Goal: Task Accomplishment & Management: Complete application form

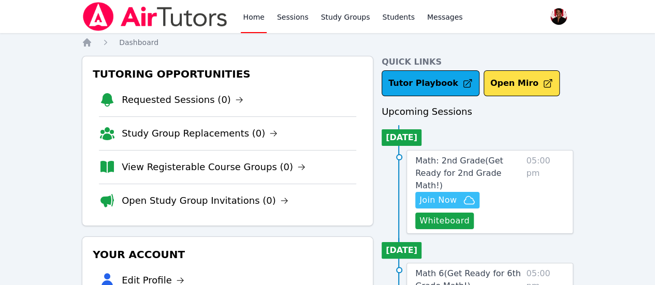
click at [444, 194] on span "Join Now" at bounding box center [438, 200] width 37 height 12
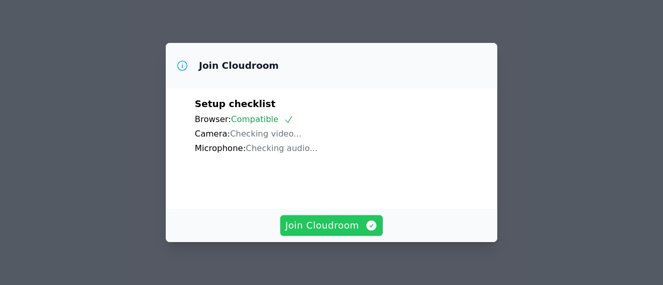
click at [321, 225] on span "Join Cloudroom" at bounding box center [331, 226] width 93 height 15
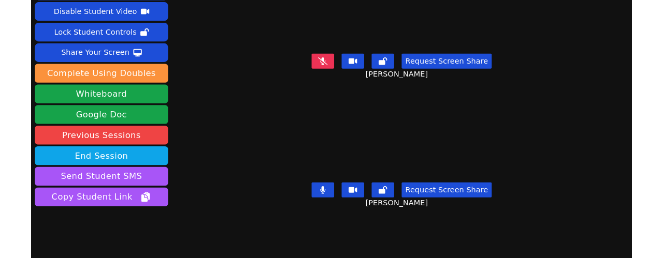
scroll to position [52, 0]
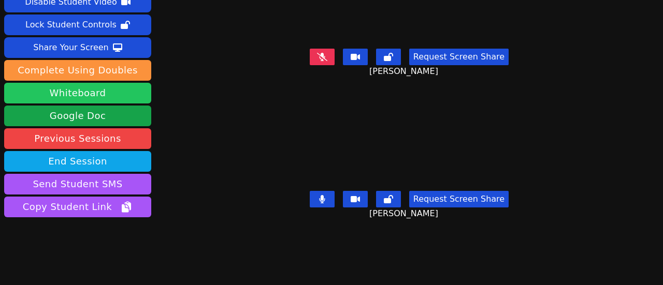
click at [140, 100] on button "Whiteboard" at bounding box center [77, 93] width 147 height 21
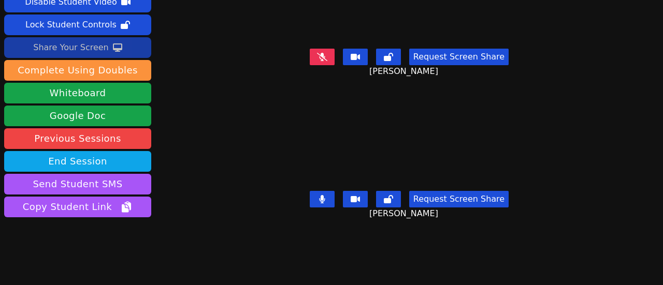
click at [95, 48] on div "Share Your Screen" at bounding box center [71, 47] width 76 height 17
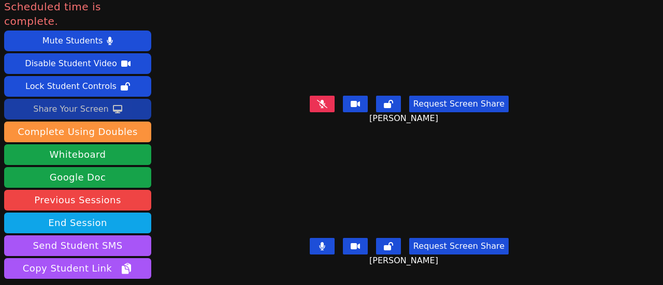
scroll to position [0, 0]
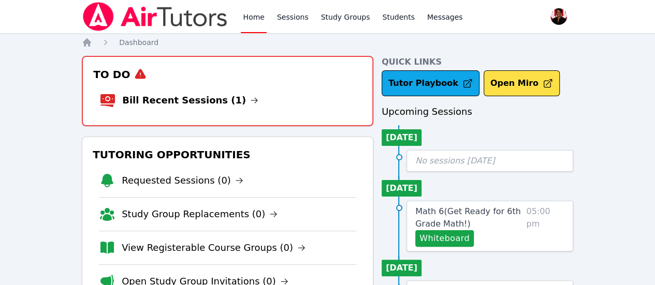
click at [180, 114] on li "Bill Recent Sessions (1)" at bounding box center [227, 100] width 256 height 33
click at [179, 106] on link "Bill Recent Sessions (1)" at bounding box center [190, 100] width 136 height 15
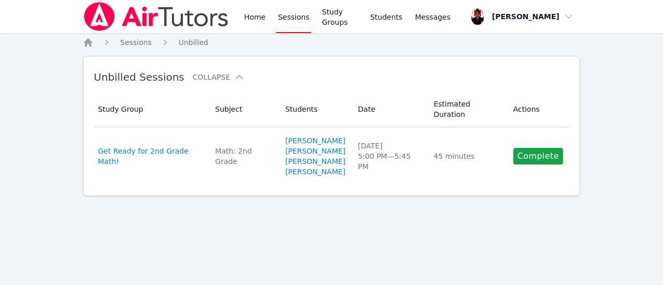
click at [539, 148] on link "Complete" at bounding box center [538, 156] width 50 height 17
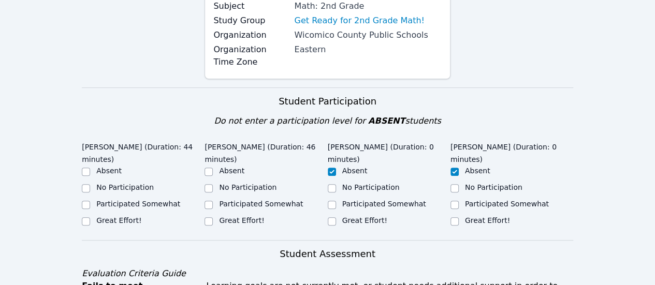
scroll to position [207, 0]
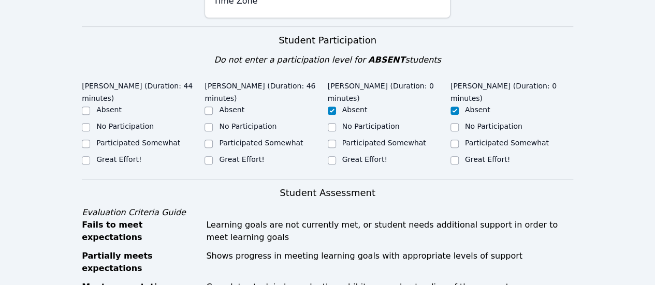
click at [220, 162] on label "Great Effort!" at bounding box center [241, 159] width 45 height 8
click at [213, 162] on input "Great Effort!" at bounding box center [209, 160] width 8 height 8
checkbox input "true"
click at [112, 155] on label "Great Effort!" at bounding box center [118, 159] width 45 height 8
click at [90, 156] on input "Great Effort!" at bounding box center [86, 160] width 8 height 8
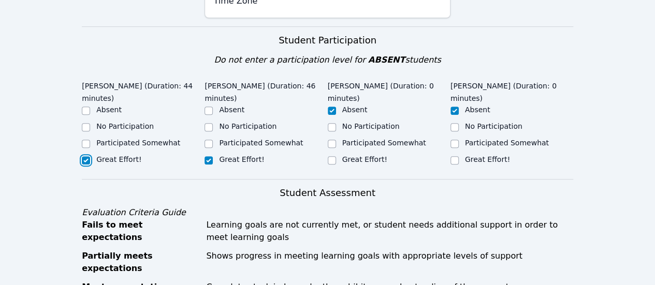
checkbox input "true"
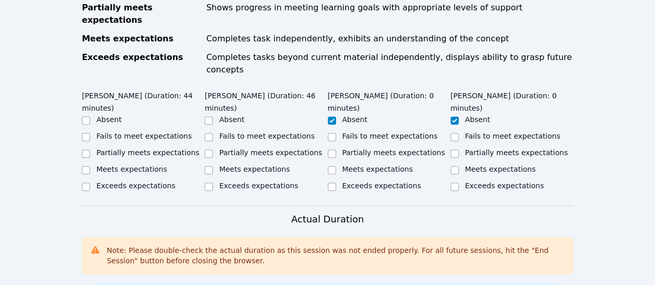
scroll to position [466, 0]
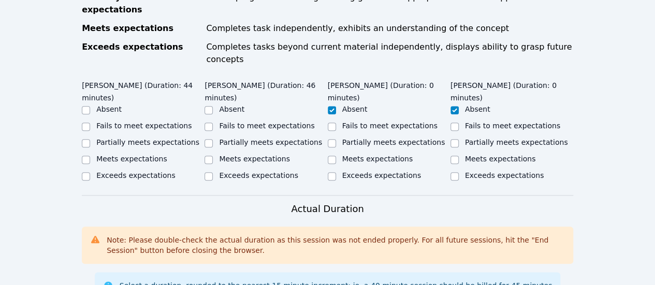
click at [154, 155] on label "Meets expectations" at bounding box center [131, 159] width 71 height 8
click at [90, 156] on input "Meets expectations" at bounding box center [86, 160] width 8 height 8
checkbox input "true"
click at [237, 155] on label "Meets expectations" at bounding box center [254, 159] width 71 height 8
click at [213, 156] on input "Meets expectations" at bounding box center [209, 160] width 8 height 8
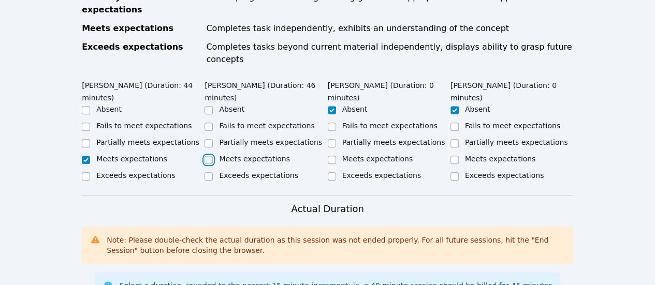
checkbox input "true"
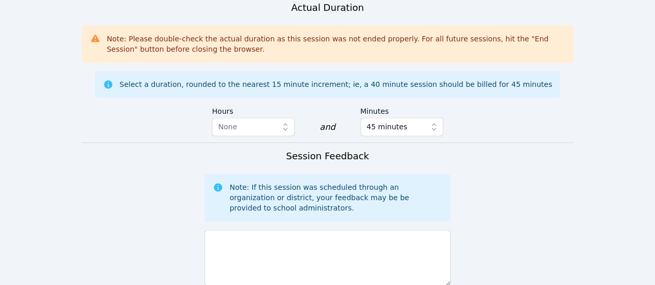
scroll to position [777, 0]
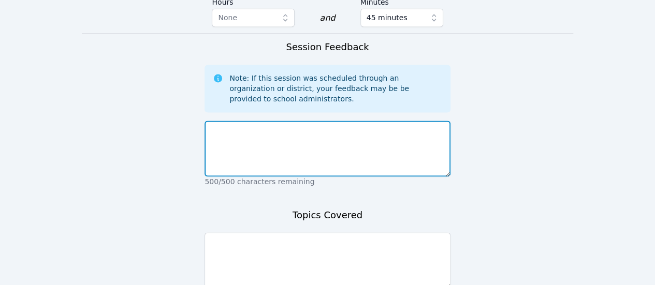
click at [318, 130] on textarea at bounding box center [328, 149] width 246 height 56
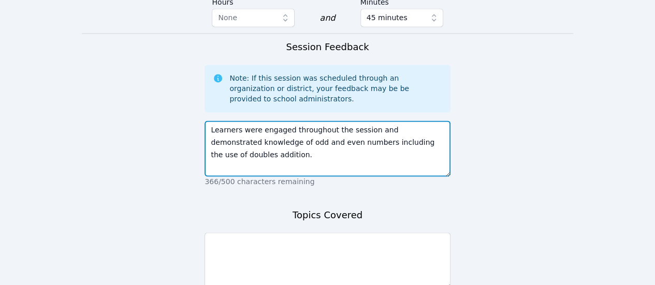
type textarea "Learners were engaged throughout the session and demonstrated knowledge of odd …"
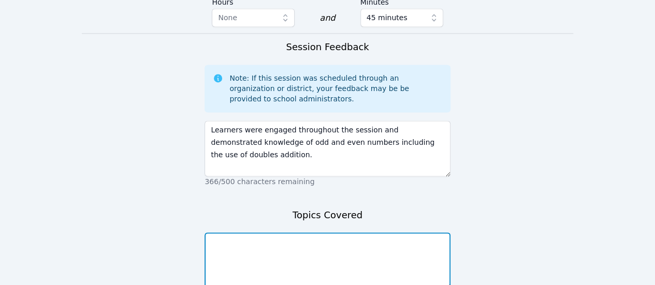
click at [360, 244] on textarea at bounding box center [328, 261] width 246 height 56
type textarea "L"
type textarea "T"
paste textarea "#11 Even and Odd Numbers Lesson"
click at [211, 233] on textarea "This session included #11 Even and Odd Numbers Lesson" at bounding box center [328, 261] width 246 height 56
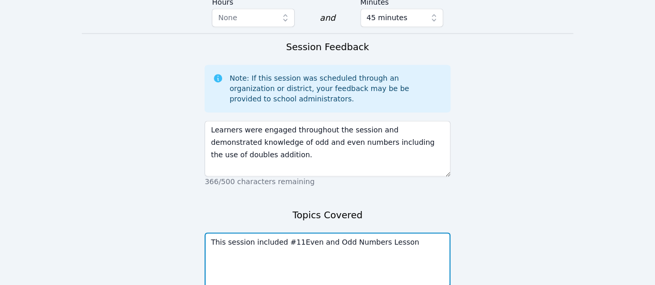
click at [281, 233] on textarea "This session included #11Even and Odd Numbers Lesson" at bounding box center [328, 261] width 246 height 56
click at [439, 233] on textarea "This session included the #11Even and Odd Numbers Lesson" at bounding box center [328, 261] width 246 height 56
drag, startPoint x: 292, startPoint y: 215, endPoint x: 303, endPoint y: 214, distance: 10.9
click at [303, 233] on textarea "This session included the #11Even and Odd Numbers Lesson. The session then conc…" at bounding box center [328, 261] width 246 height 56
drag, startPoint x: 377, startPoint y: 217, endPoint x: 401, endPoint y: 217, distance: 23.8
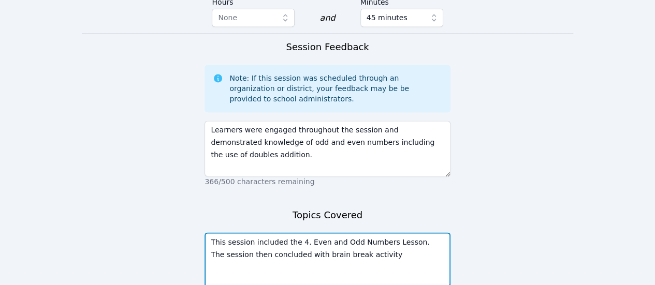
click at [401, 233] on textarea "This session included the 4. Even and Odd Numbers Lesson. The session then conc…" at bounding box center [328, 261] width 246 height 56
click at [361, 233] on textarea "This session included the 4. Even and Odd Numbers lesson The session then concl…" at bounding box center [328, 261] width 246 height 56
paste textarea "Odd and Even Number Hidden Picture.pdf"
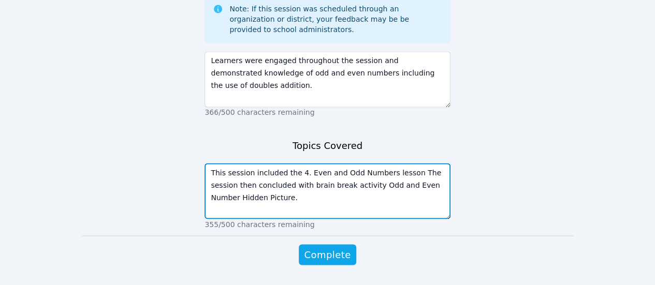
scroll to position [850, 0]
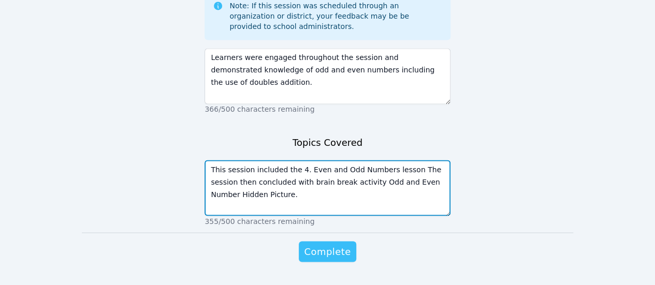
type textarea "This session included the 4. Even and Odd Numbers lesson The session then concl…"
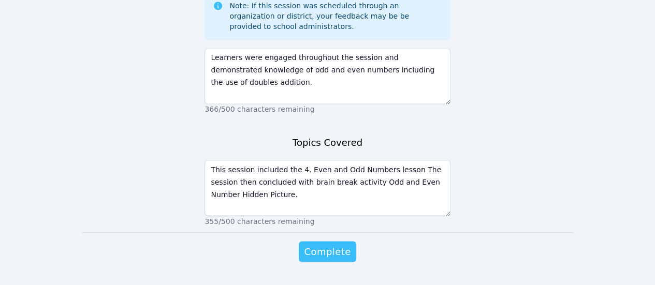
click at [336, 245] on span "Complete" at bounding box center [327, 252] width 47 height 15
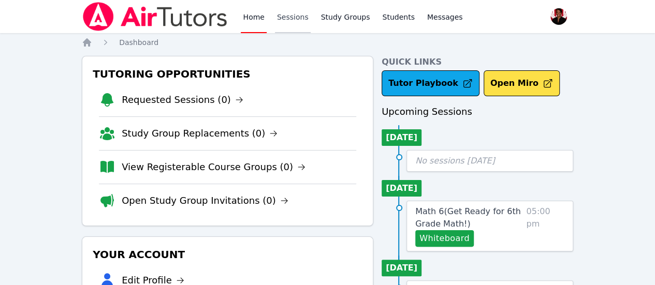
click at [299, 14] on link "Sessions" at bounding box center [293, 16] width 36 height 33
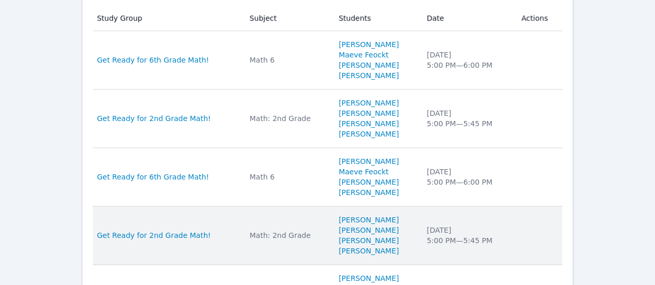
scroll to position [553, 0]
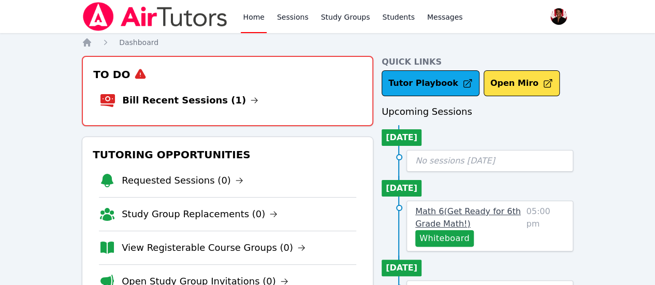
click at [467, 216] on span "Math 6 ( Get Ready for 6th Grade Math! )" at bounding box center [468, 218] width 106 height 22
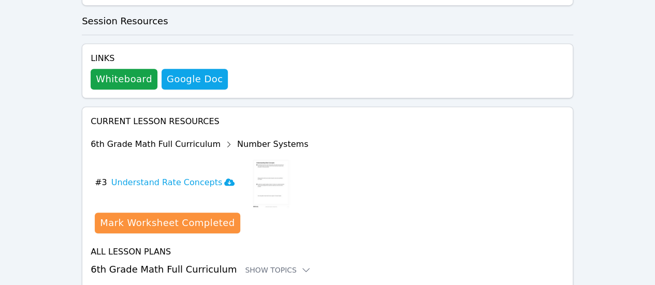
scroll to position [327, 0]
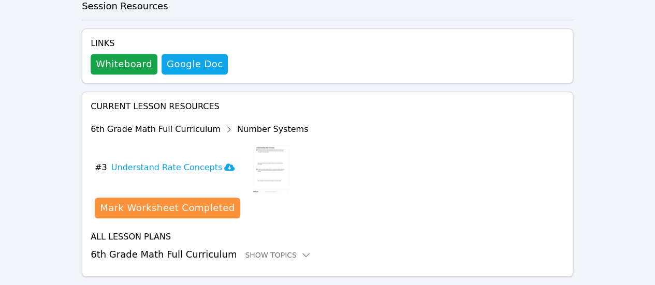
click at [190, 248] on h3 "6th Grade Math Full Curriculum Show Topics" at bounding box center [328, 255] width 474 height 15
click at [259, 250] on div "Show Topics" at bounding box center [278, 255] width 66 height 10
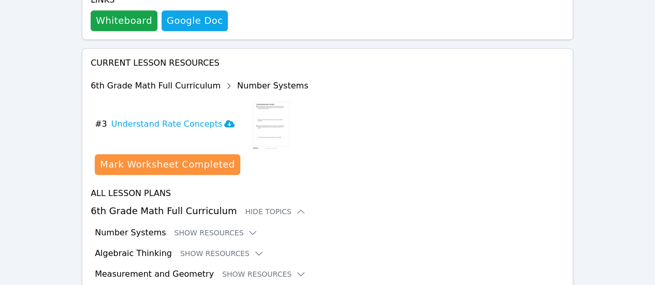
scroll to position [412, 0]
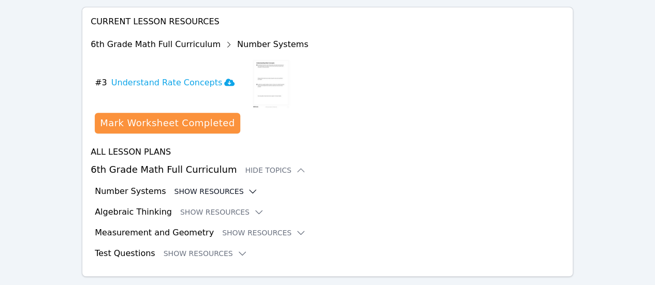
click at [207, 186] on button "Show Resources" at bounding box center [216, 191] width 84 height 10
click at [216, 186] on button "Show Resources" at bounding box center [216, 191] width 84 height 10
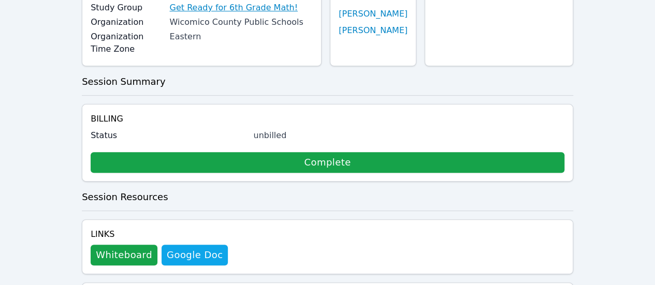
scroll to position [0, 0]
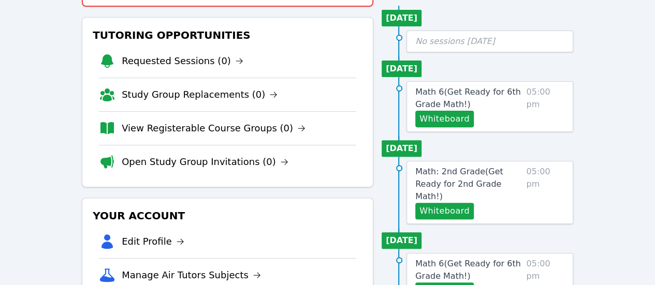
scroll to position [104, 0]
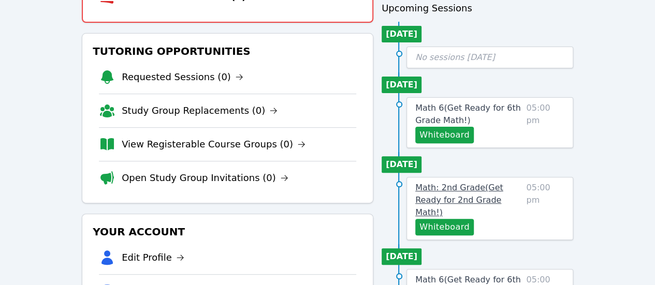
click at [491, 187] on span "Math: 2nd Grade ( Get Ready for 2nd Grade Math! )" at bounding box center [459, 200] width 88 height 35
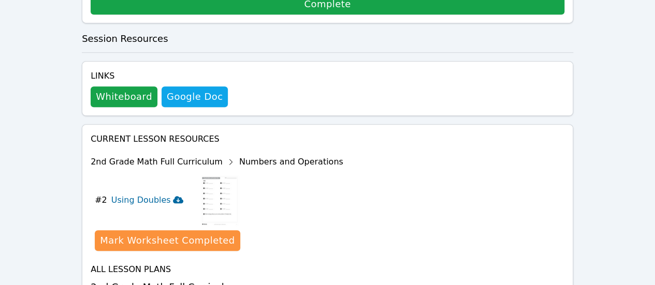
scroll to position [327, 0]
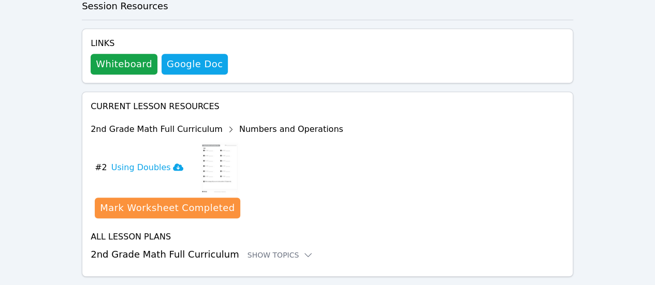
click at [196, 248] on h3 "2nd Grade Math Full Curriculum Show Topics" at bounding box center [328, 255] width 474 height 15
click at [261, 250] on div "Show Topics" at bounding box center [281, 255] width 66 height 10
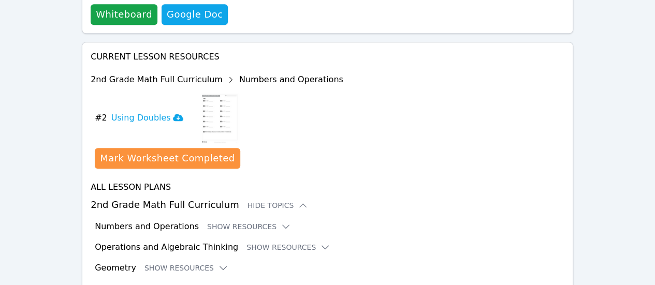
scroll to position [433, 0]
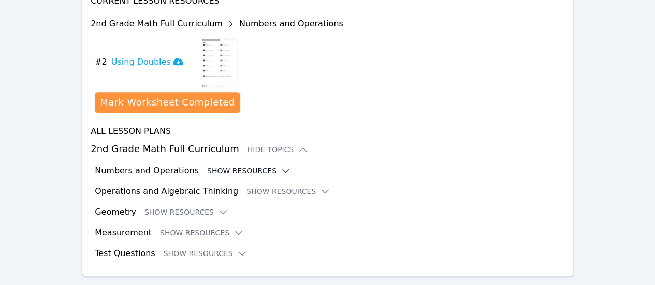
click at [254, 166] on button "Show Resources" at bounding box center [249, 171] width 84 height 10
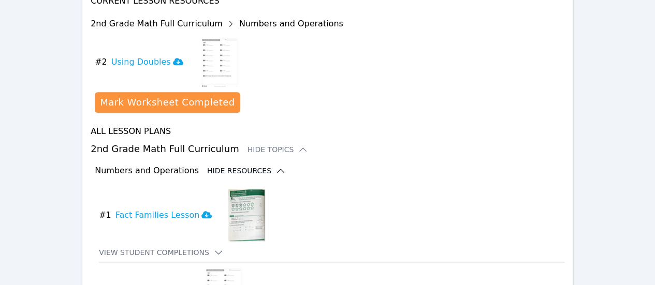
click at [240, 166] on button "Hide Resources" at bounding box center [246, 171] width 79 height 10
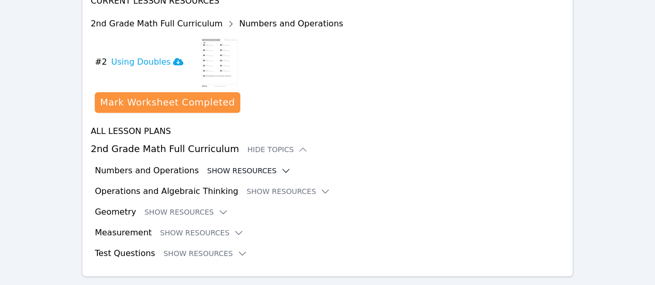
click at [246, 166] on button "Show Resources" at bounding box center [249, 171] width 84 height 10
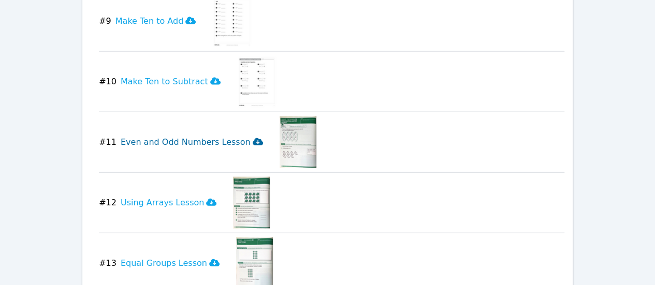
scroll to position [1107, 0]
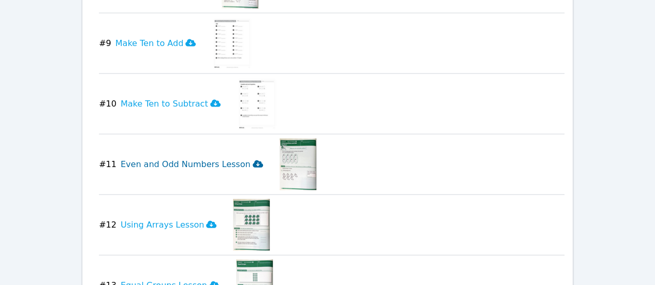
drag, startPoint x: 105, startPoint y: 136, endPoint x: 228, endPoint y: 131, distance: 122.9
click at [218, 139] on button "# 11 Even and Odd Numbers Lesson" at bounding box center [185, 165] width 172 height 52
drag, startPoint x: 99, startPoint y: 139, endPoint x: 127, endPoint y: 139, distance: 28.0
click at [140, 139] on button "# 11 Even and Odd Numbers Lesson" at bounding box center [185, 165] width 172 height 52
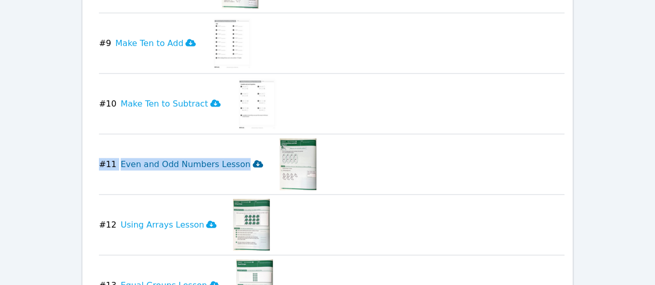
drag, startPoint x: 95, startPoint y: 139, endPoint x: 233, endPoint y: 138, distance: 137.8
copy button "# 11 Even and Odd Numbers Lesson"
